Goal: Transaction & Acquisition: Purchase product/service

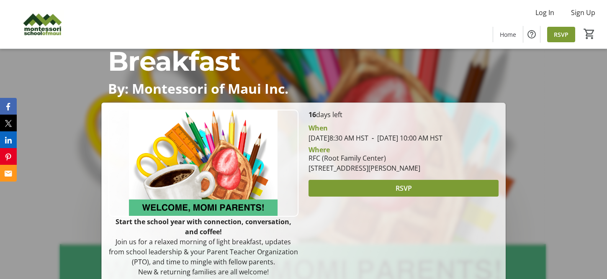
scroll to position [52, 0]
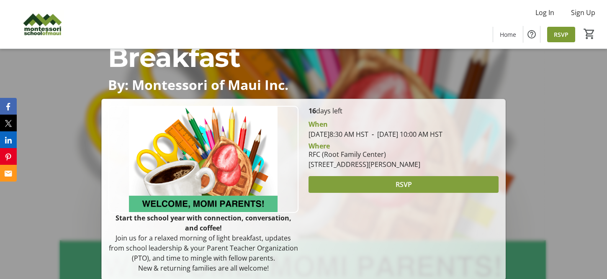
click at [369, 194] on span at bounding box center [404, 185] width 190 height 20
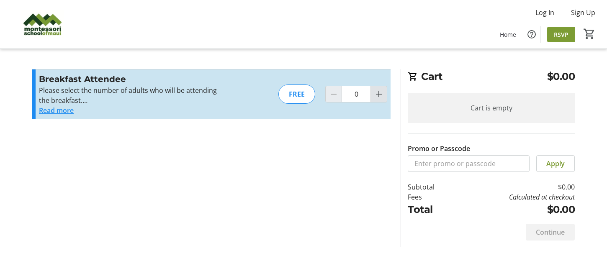
click at [376, 94] on mat-icon "Increment by one" at bounding box center [379, 94] width 10 height 10
type input "1"
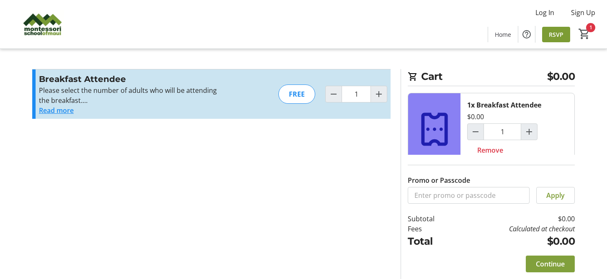
click at [543, 262] on span "Continue" at bounding box center [550, 264] width 29 height 10
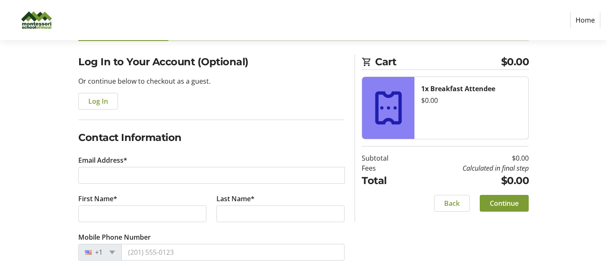
scroll to position [57, 0]
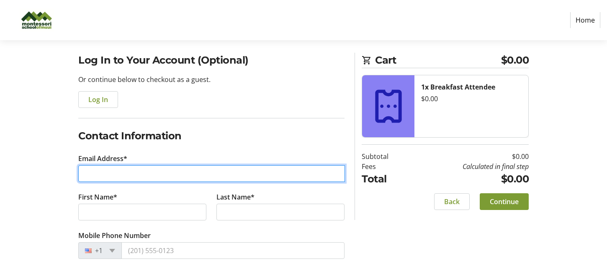
click at [120, 172] on input "Email Address*" at bounding box center [211, 173] width 267 height 17
type input "[EMAIL_ADDRESS][DOMAIN_NAME]"
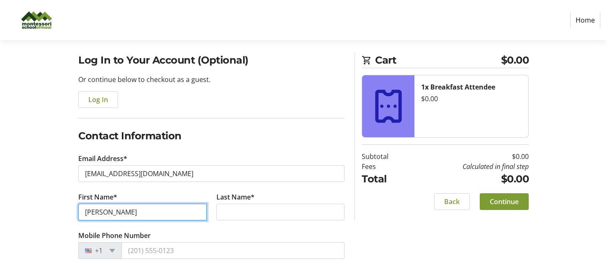
type input "[PERSON_NAME]"
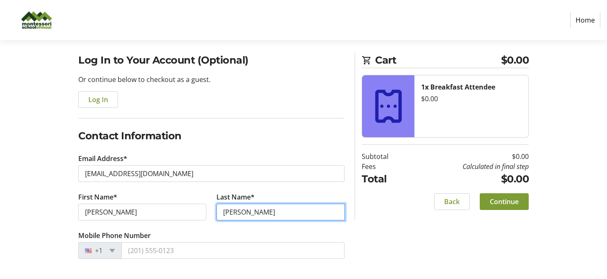
type input "[PERSON_NAME]"
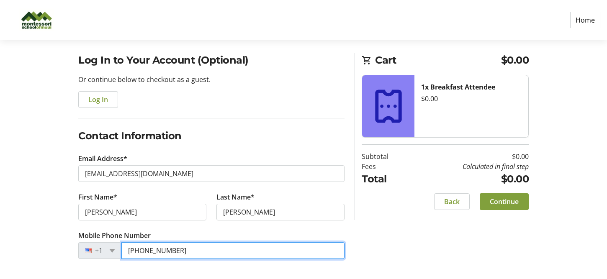
type input "[PHONE_NUMBER]"
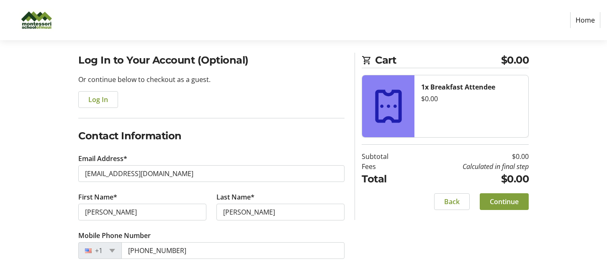
click at [509, 203] on span "Continue" at bounding box center [504, 202] width 29 height 10
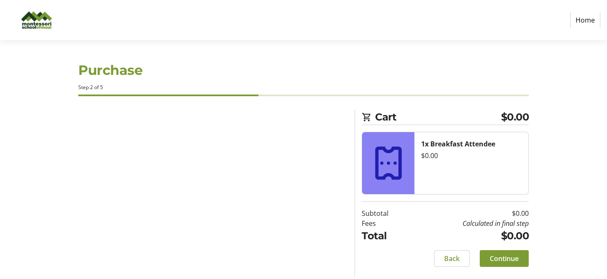
scroll to position [0, 0]
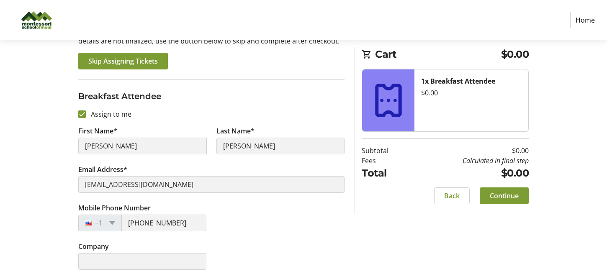
scroll to position [106, 0]
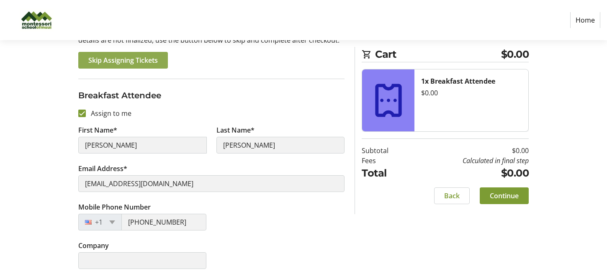
click at [151, 61] on span "Skip Assigning Tickets" at bounding box center [123, 60] width 70 height 10
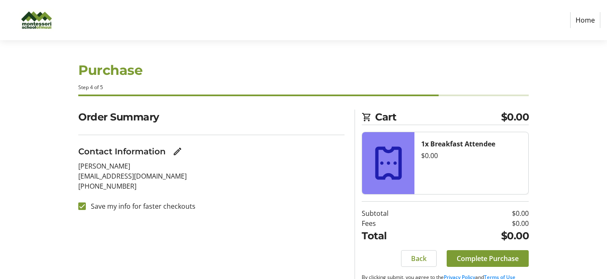
scroll to position [20, 0]
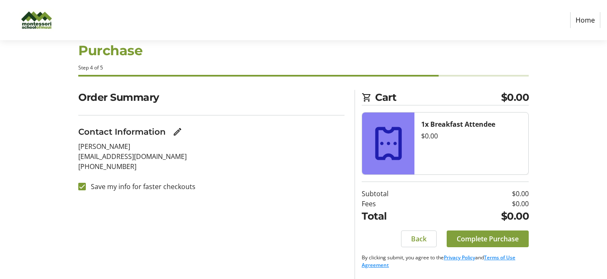
click at [517, 240] on span "Complete Purchase" at bounding box center [488, 239] width 62 height 10
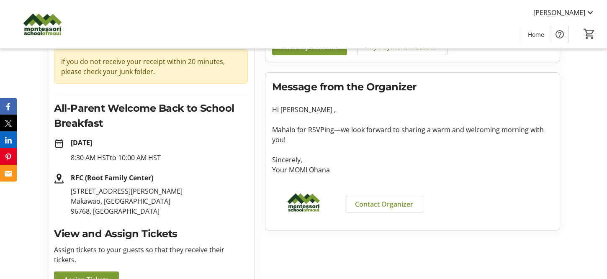
scroll to position [76, 0]
